Goal: Task Accomplishment & Management: Manage account settings

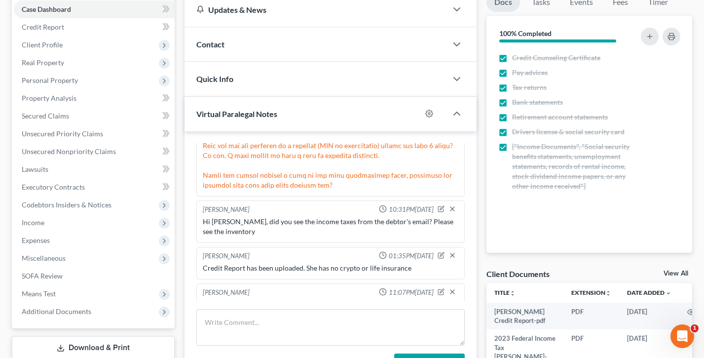
scroll to position [1006, 0]
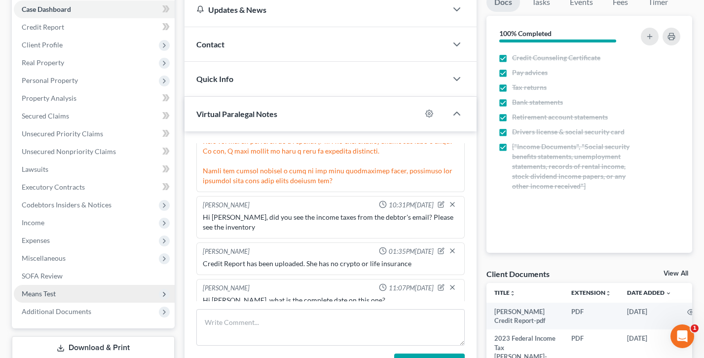
click at [61, 291] on span "Means Test" at bounding box center [94, 294] width 161 height 18
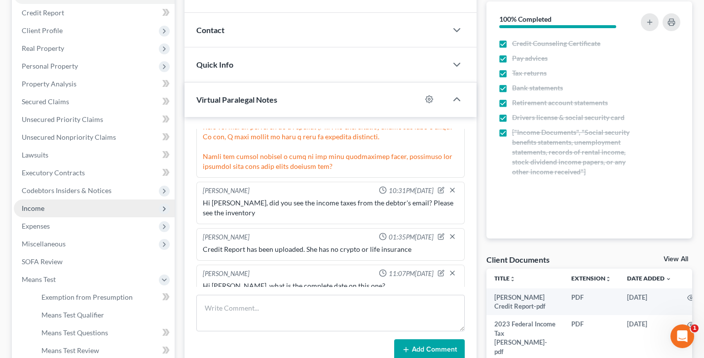
scroll to position [0, 0]
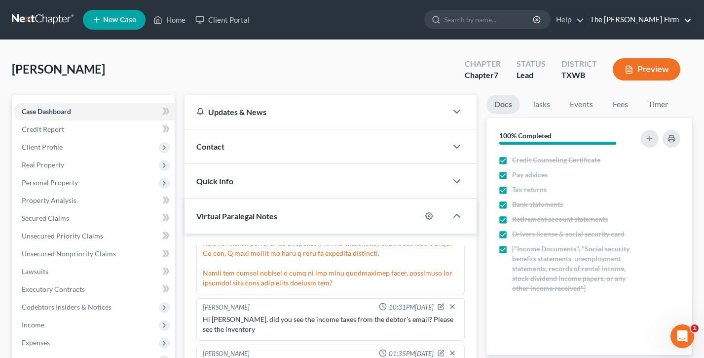
click at [674, 26] on link "The Lott Firm" at bounding box center [638, 20] width 107 height 18
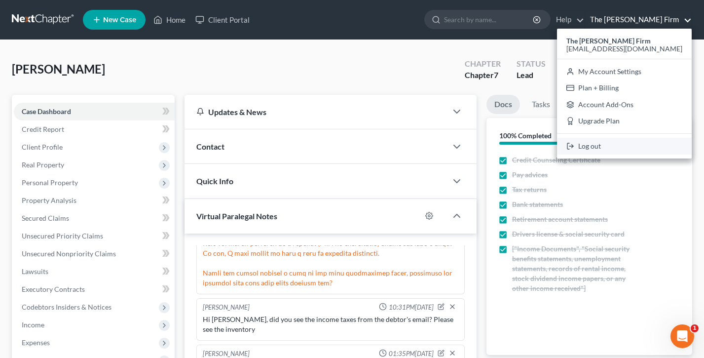
click at [631, 143] on link "Log out" at bounding box center [624, 146] width 135 height 17
